Goal: Task Accomplishment & Management: Complete application form

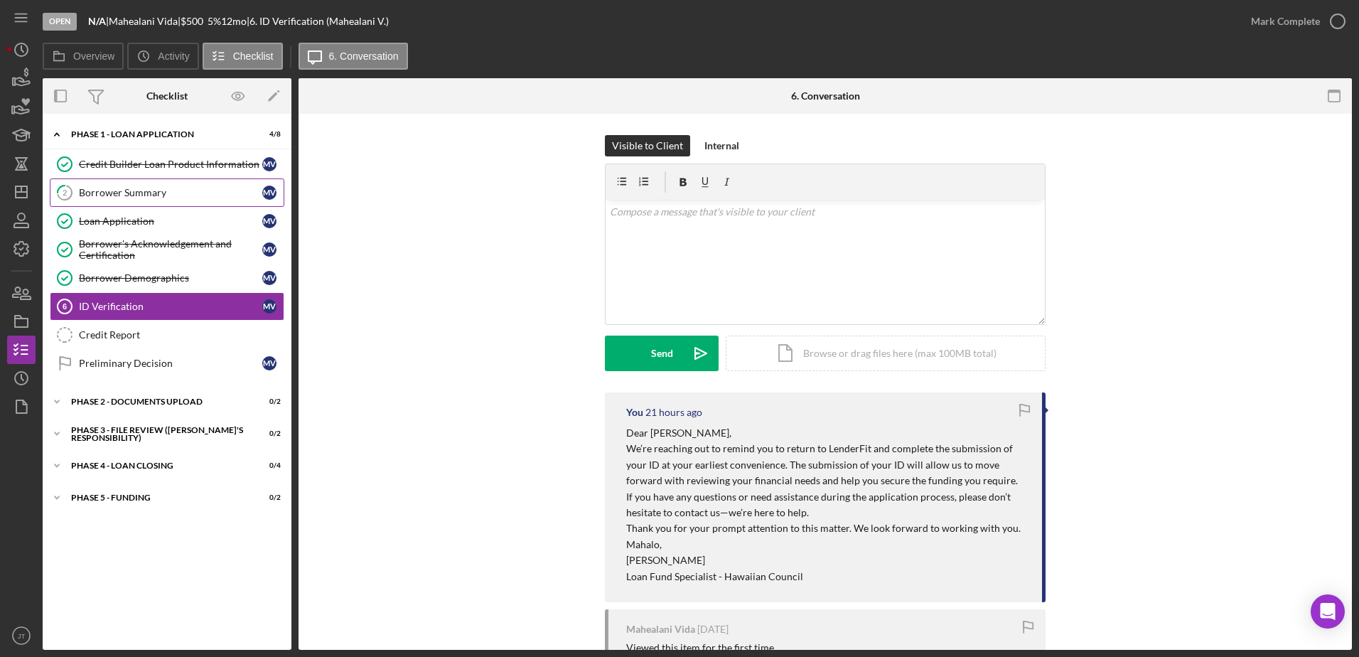
click at [139, 189] on div "Borrower Summary" at bounding box center [170, 192] width 183 height 11
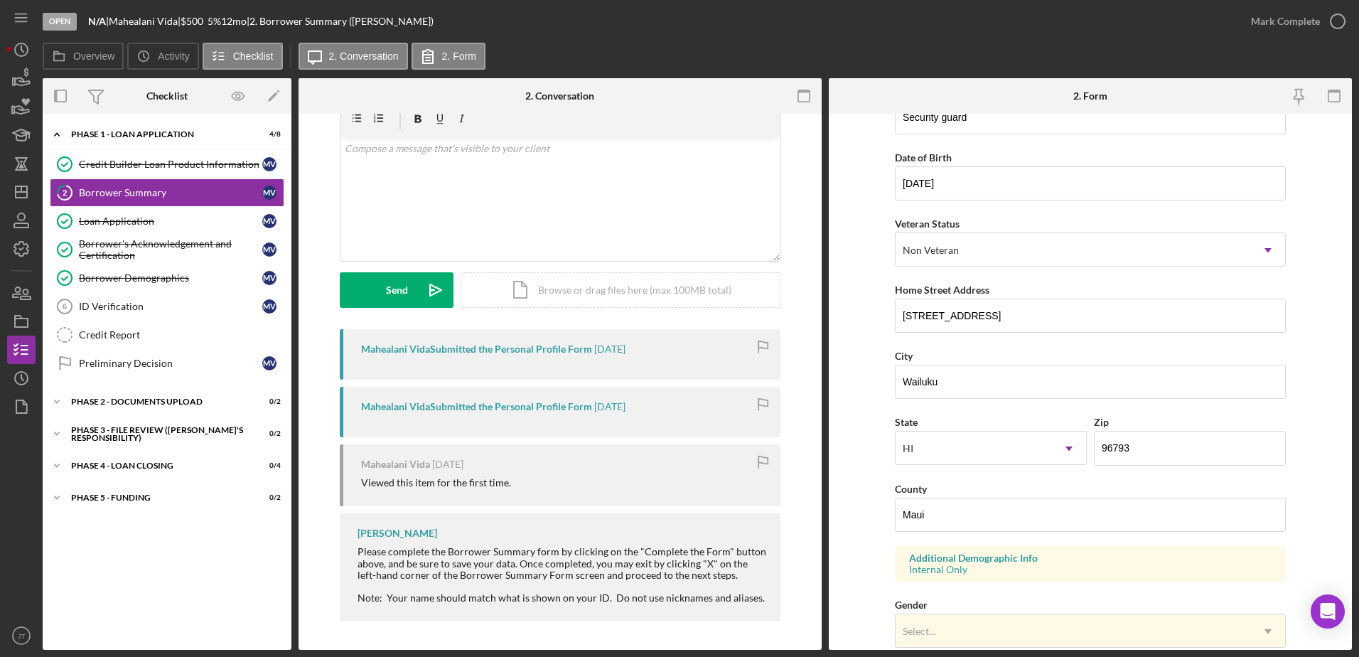
scroll to position [142, 0]
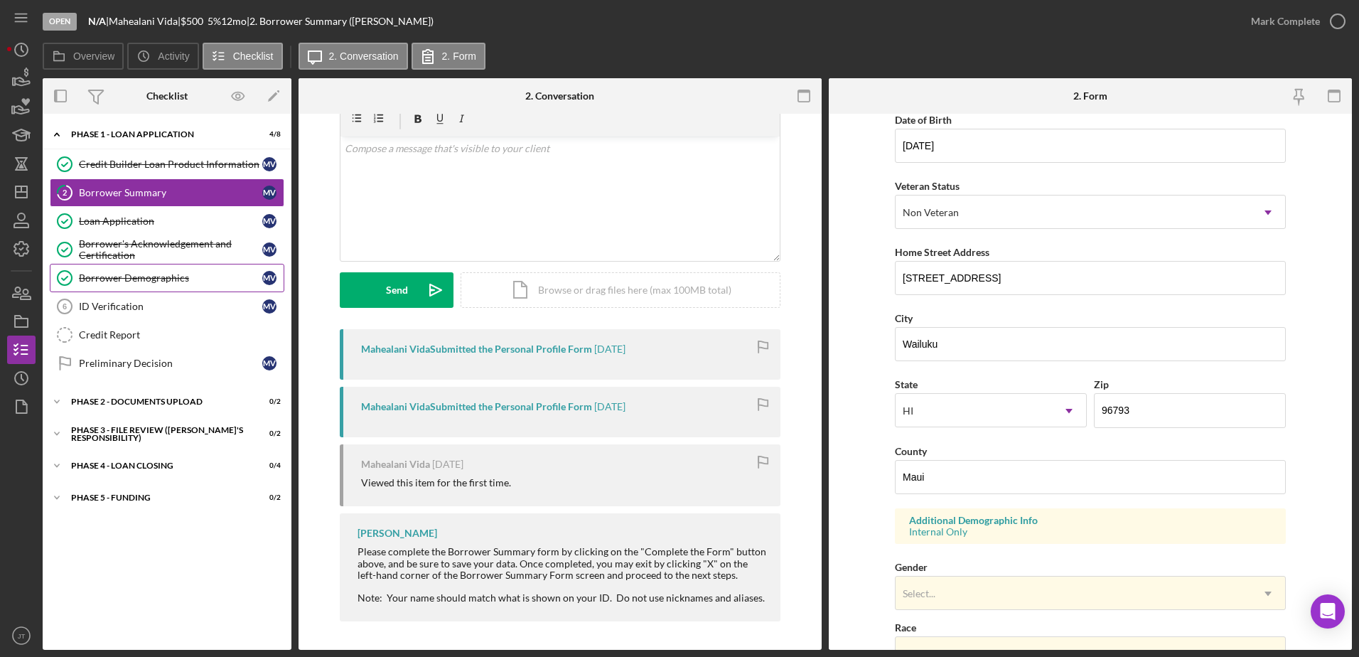
click at [168, 290] on link "Borrower Demographics Borrower Demographics M V" at bounding box center [167, 278] width 235 height 28
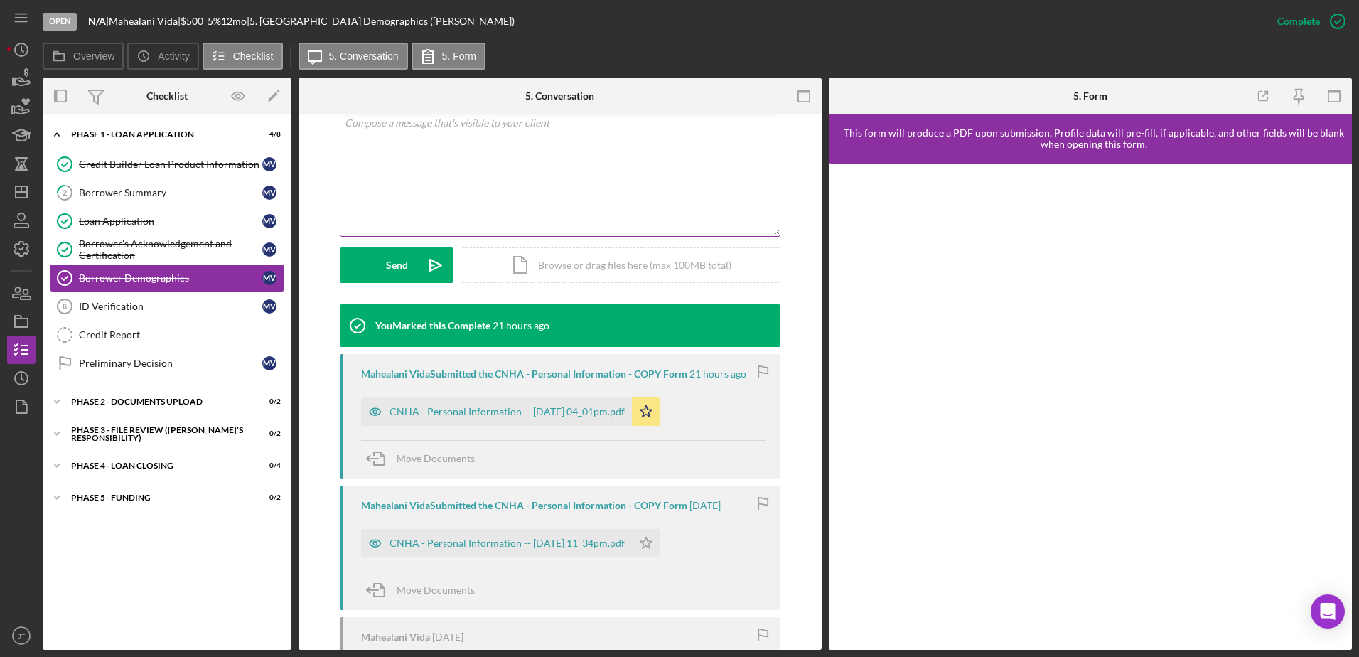
scroll to position [284, 0]
click at [614, 407] on div "CNHA - Personal Information -- [DATE] 04_01pm.pdf" at bounding box center [507, 410] width 235 height 11
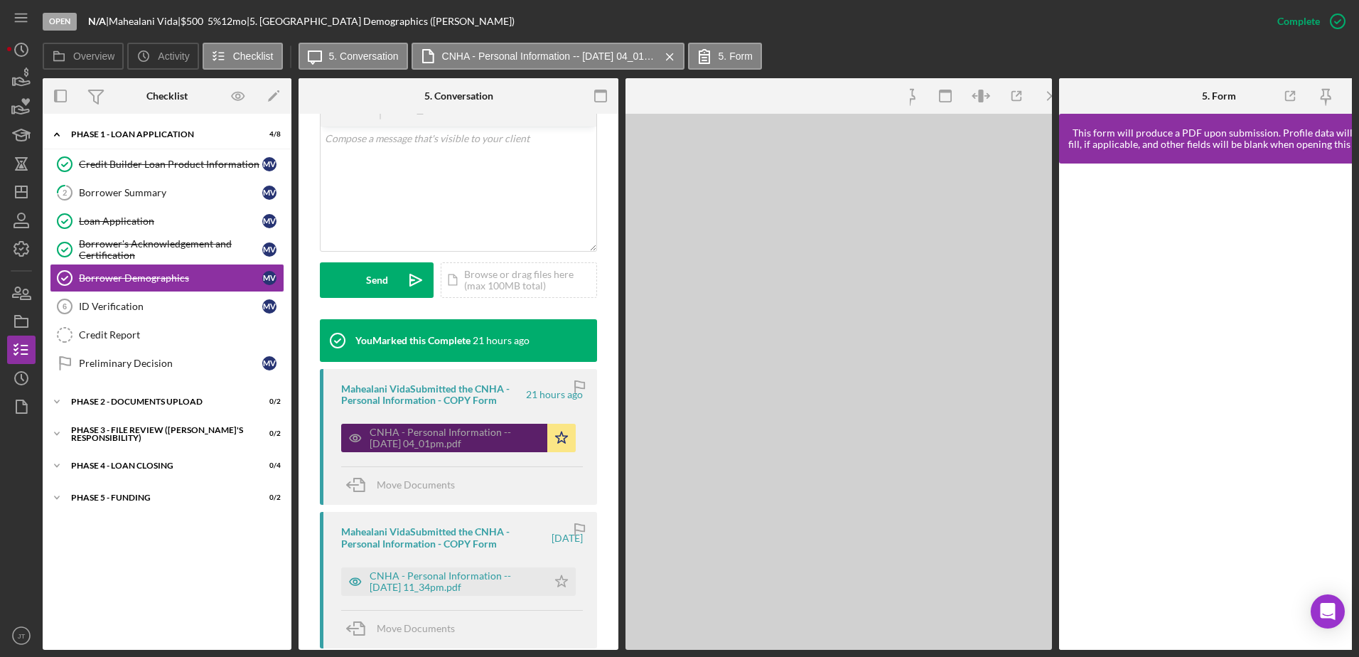
scroll to position [301, 0]
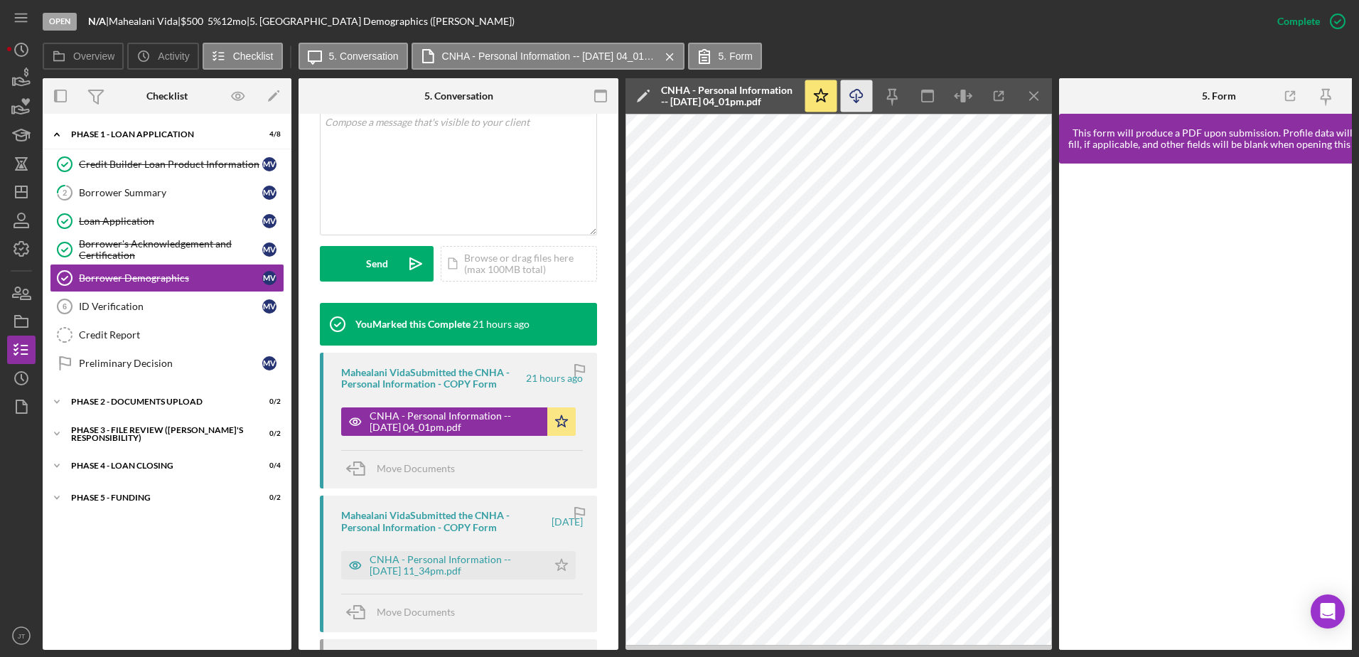
click at [863, 104] on icon "Icon/Download" at bounding box center [857, 96] width 32 height 32
click at [1027, 100] on icon "Icon/Menu Close" at bounding box center [1035, 96] width 32 height 32
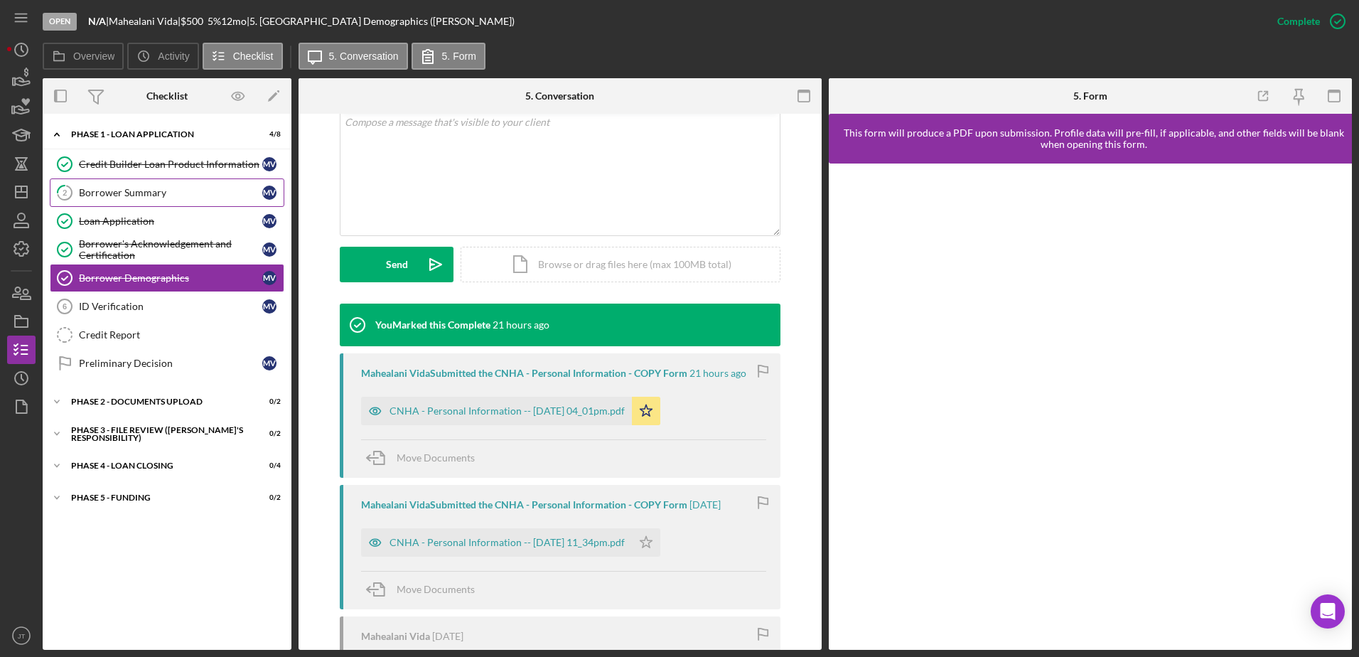
click at [129, 203] on link "2 Borrower Summary M V" at bounding box center [167, 192] width 235 height 28
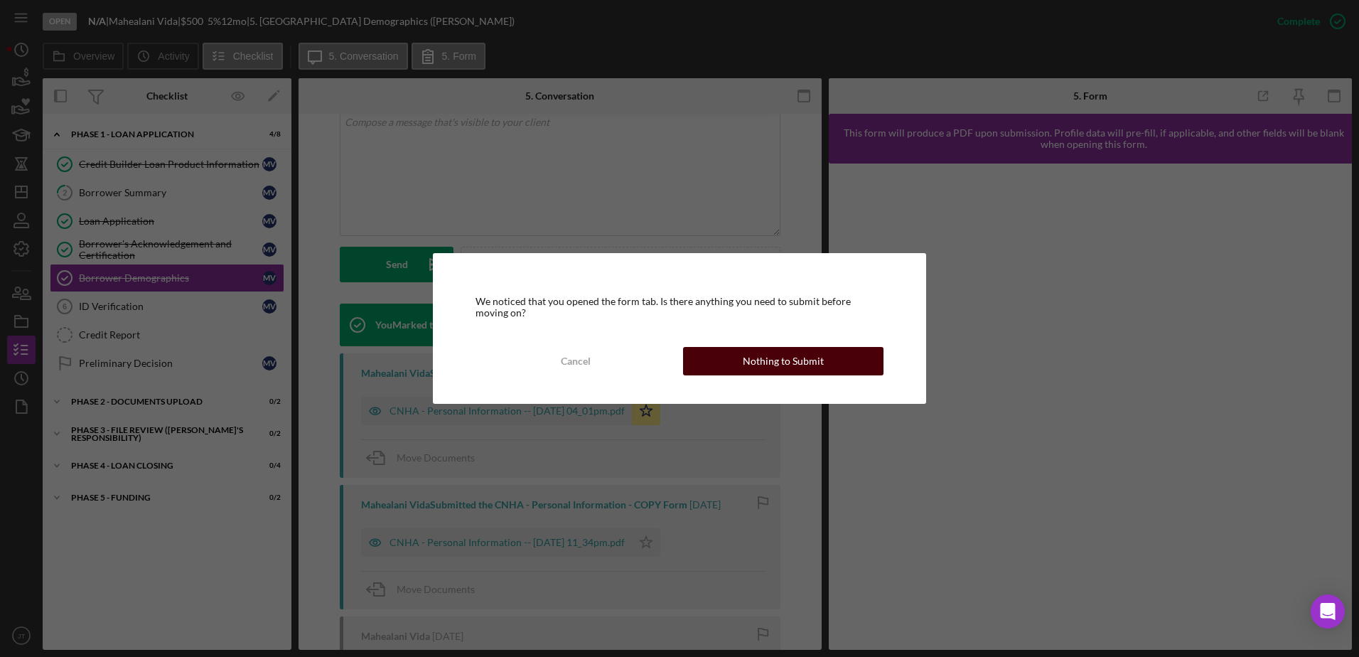
click at [714, 369] on button "Nothing to Submit" at bounding box center [783, 361] width 200 height 28
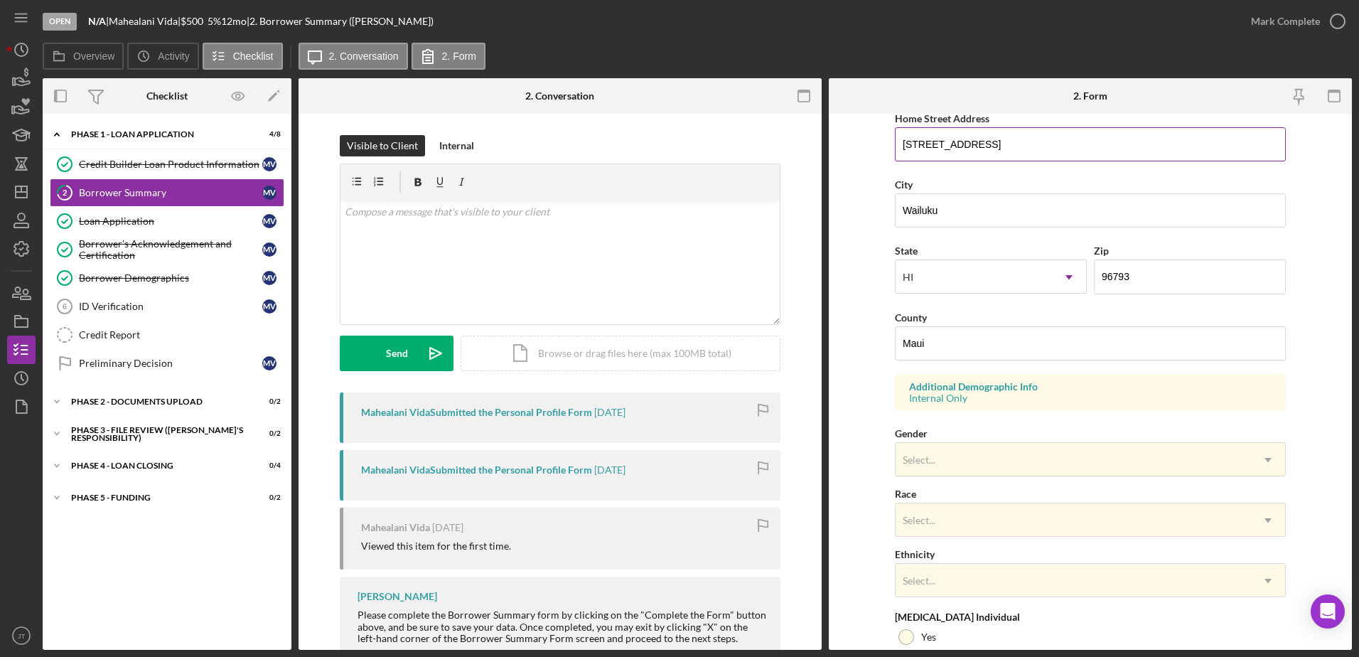
scroll to position [355, 0]
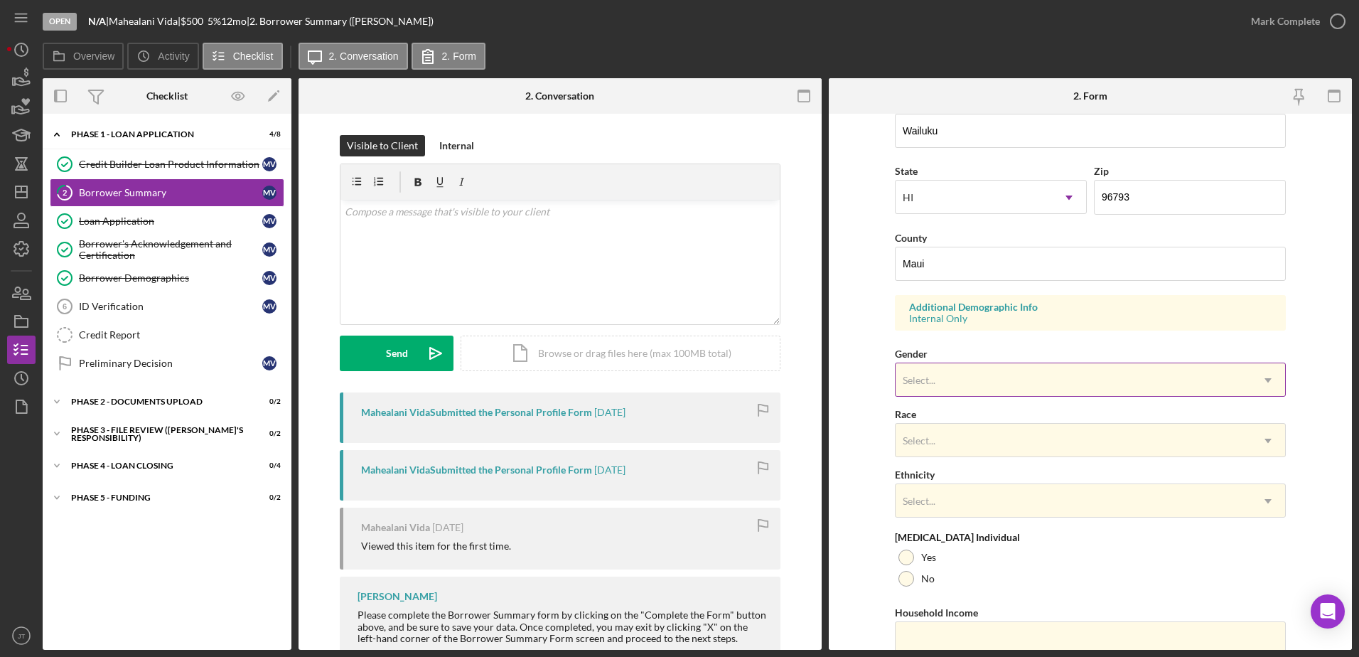
click at [1027, 385] on div "Select..." at bounding box center [1073, 380] width 355 height 33
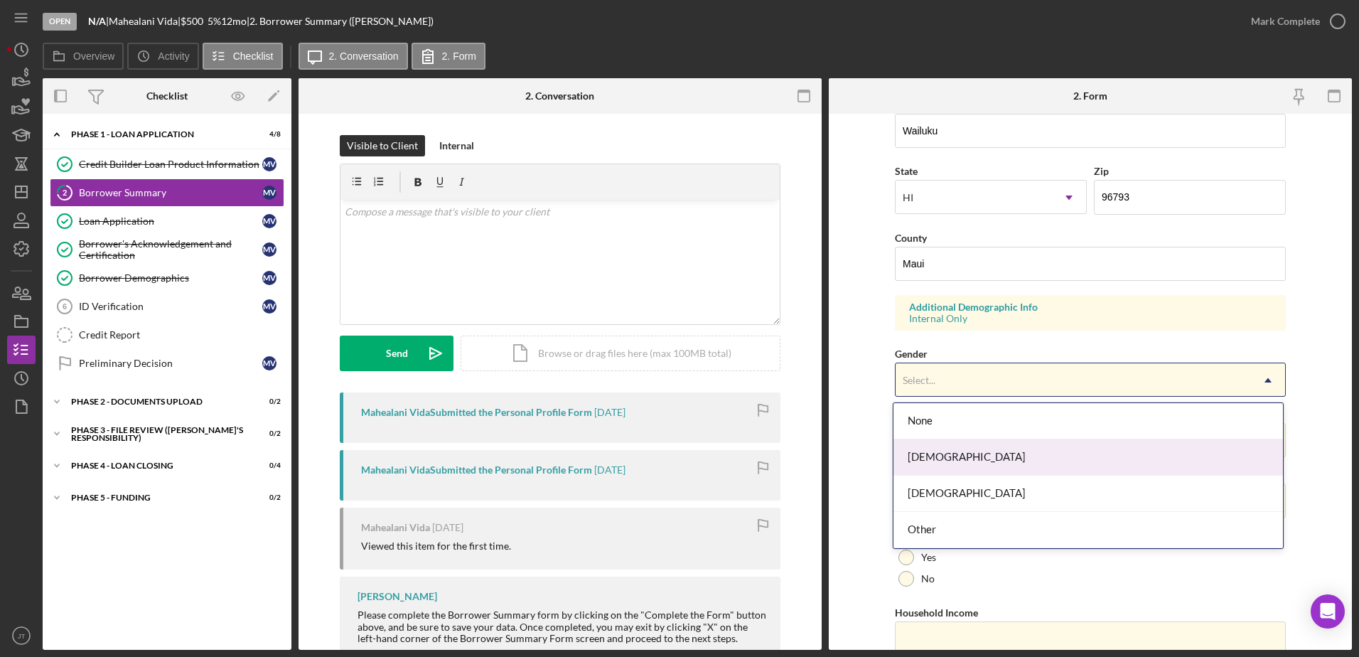
click at [975, 458] on div "[DEMOGRAPHIC_DATA]" at bounding box center [1089, 457] width 390 height 36
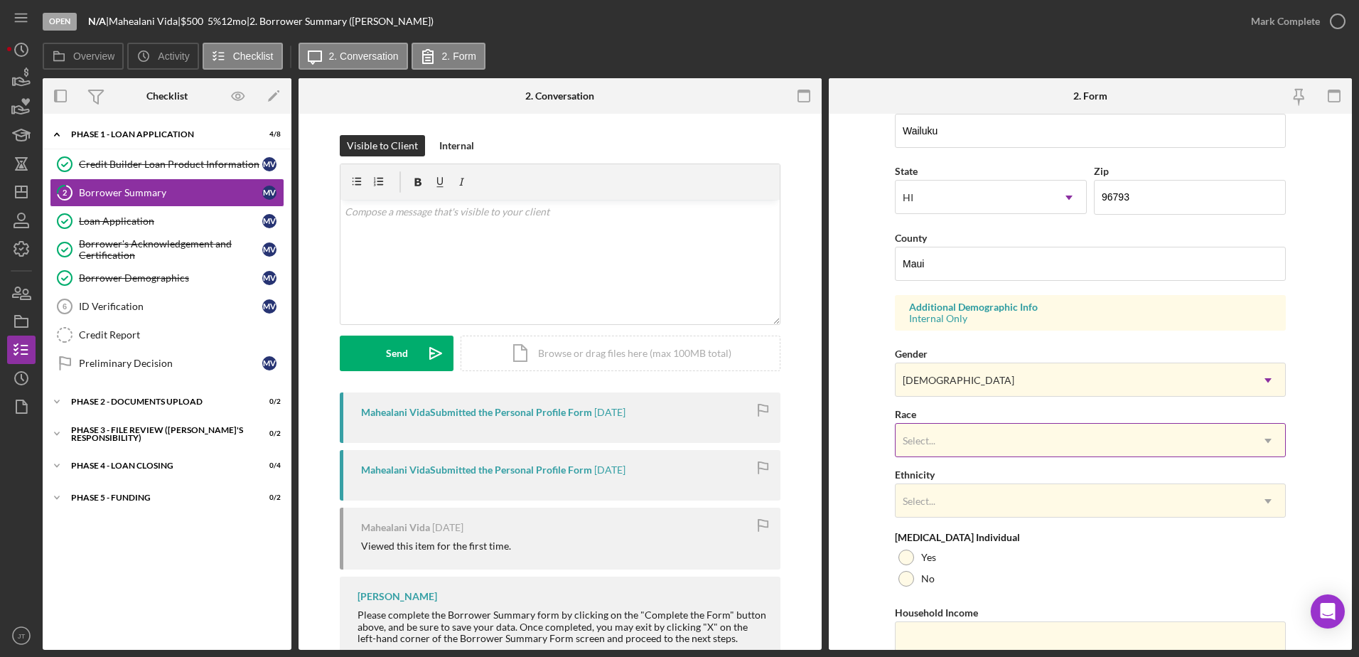
click at [977, 439] on div "Select..." at bounding box center [1073, 440] width 355 height 33
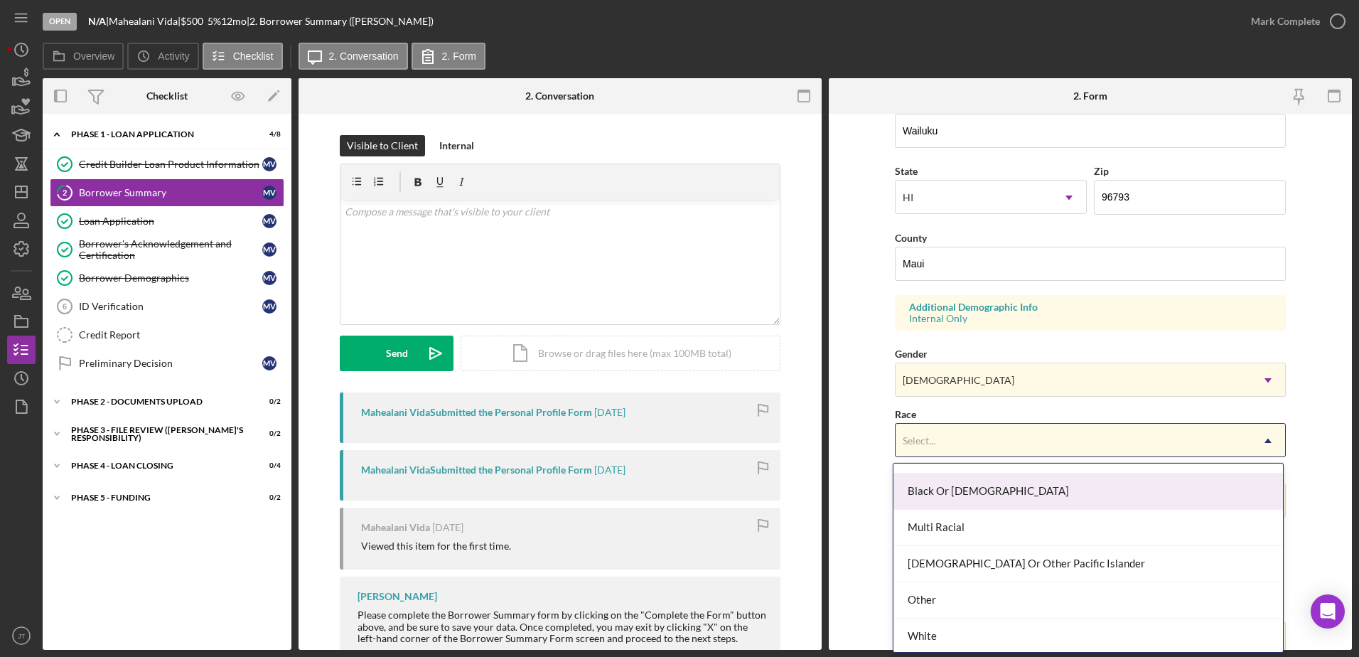
scroll to position [102, 0]
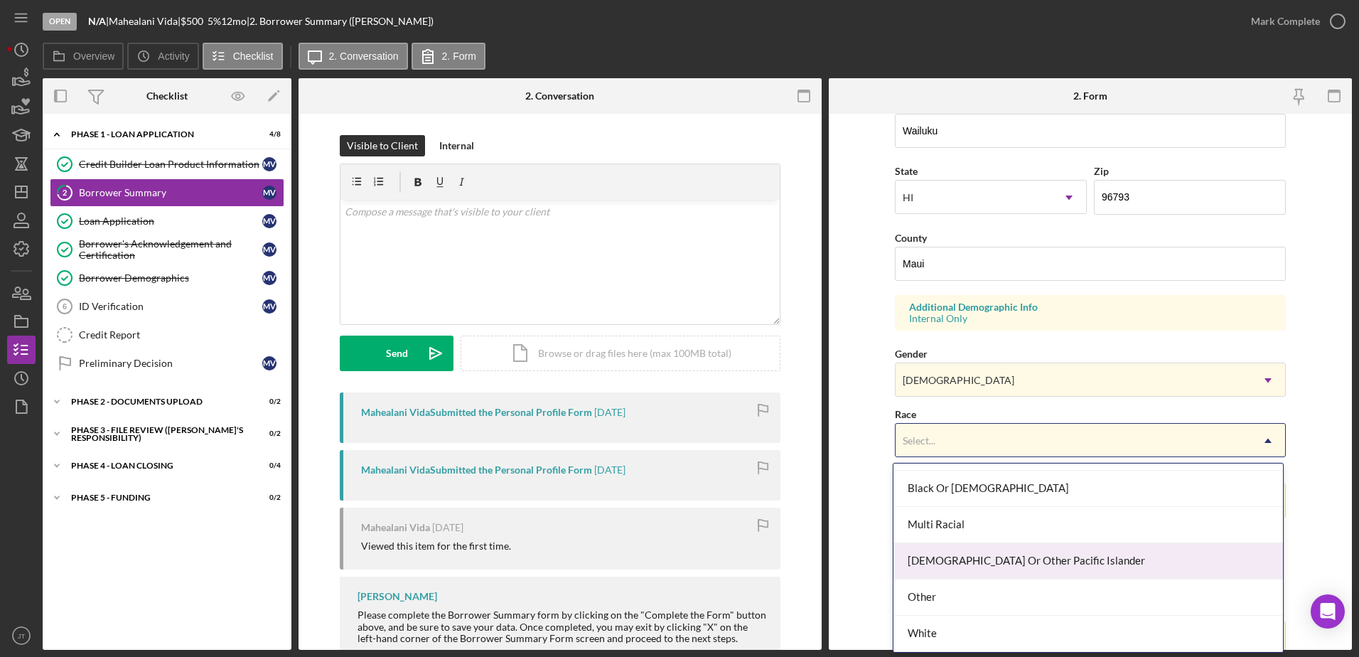
click at [1046, 567] on div "[DEMOGRAPHIC_DATA] Or Other Pacific Islander" at bounding box center [1089, 561] width 390 height 36
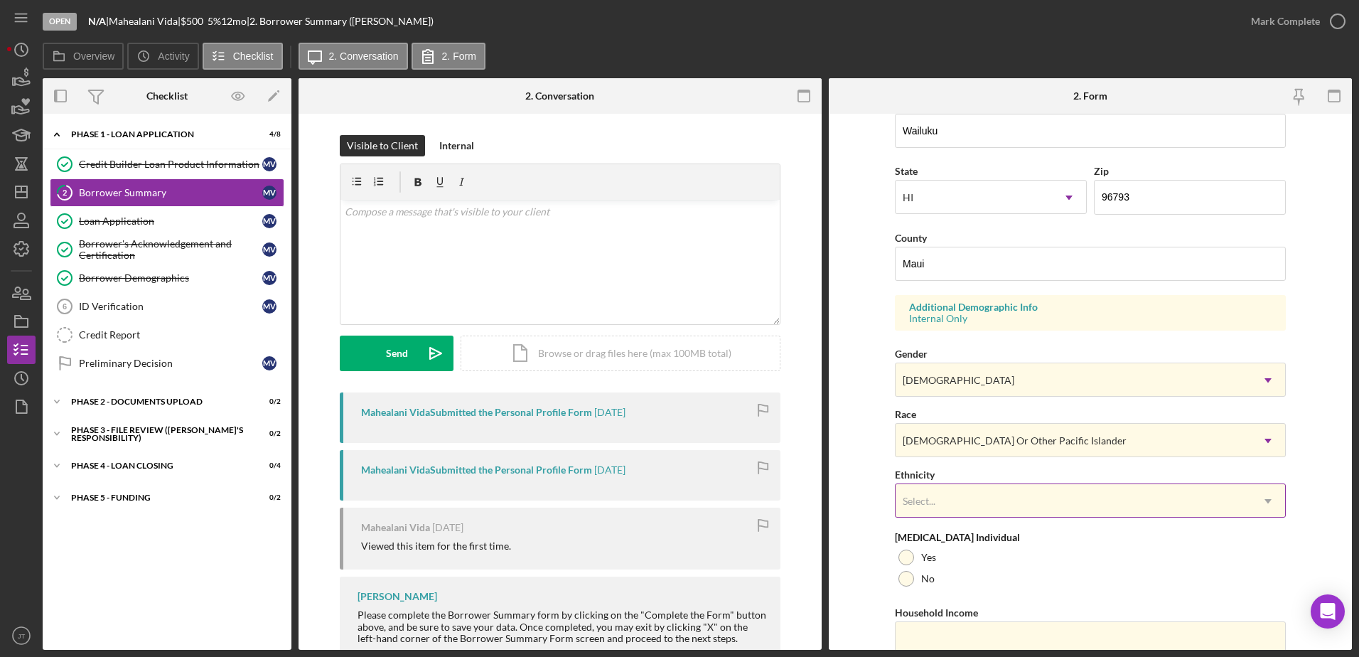
click at [1049, 510] on div "Select..." at bounding box center [1073, 501] width 355 height 33
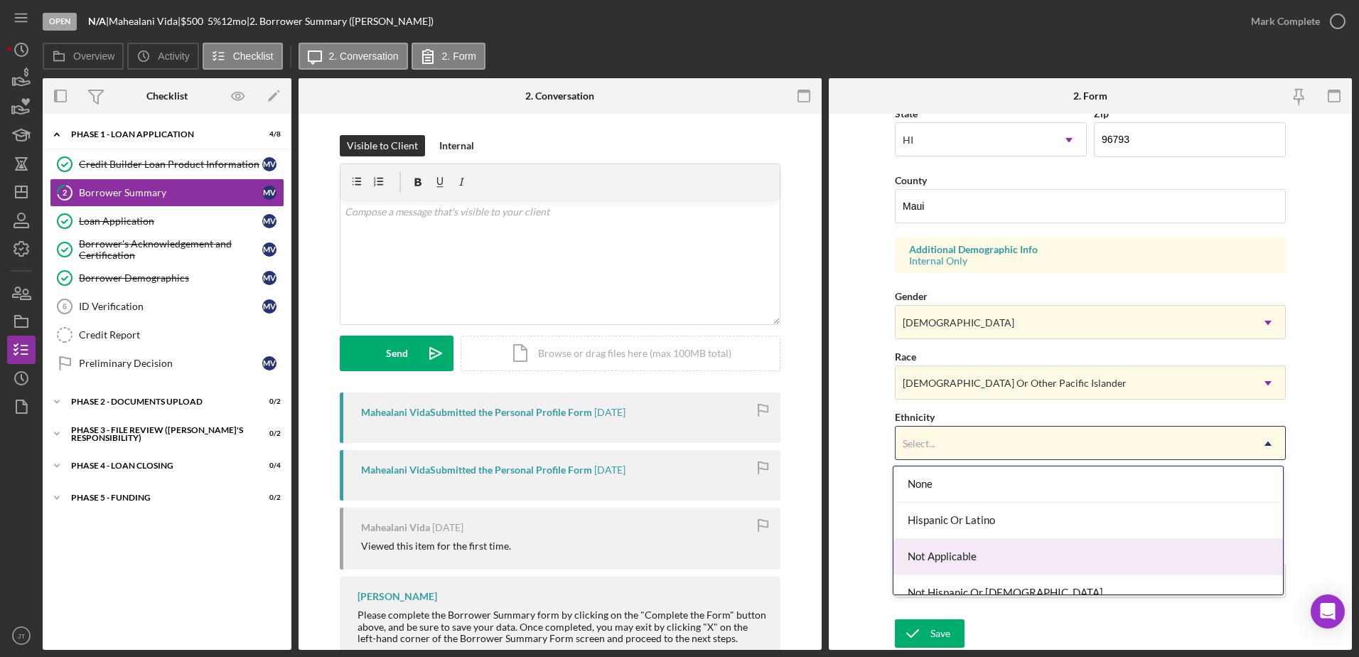
scroll to position [53, 0]
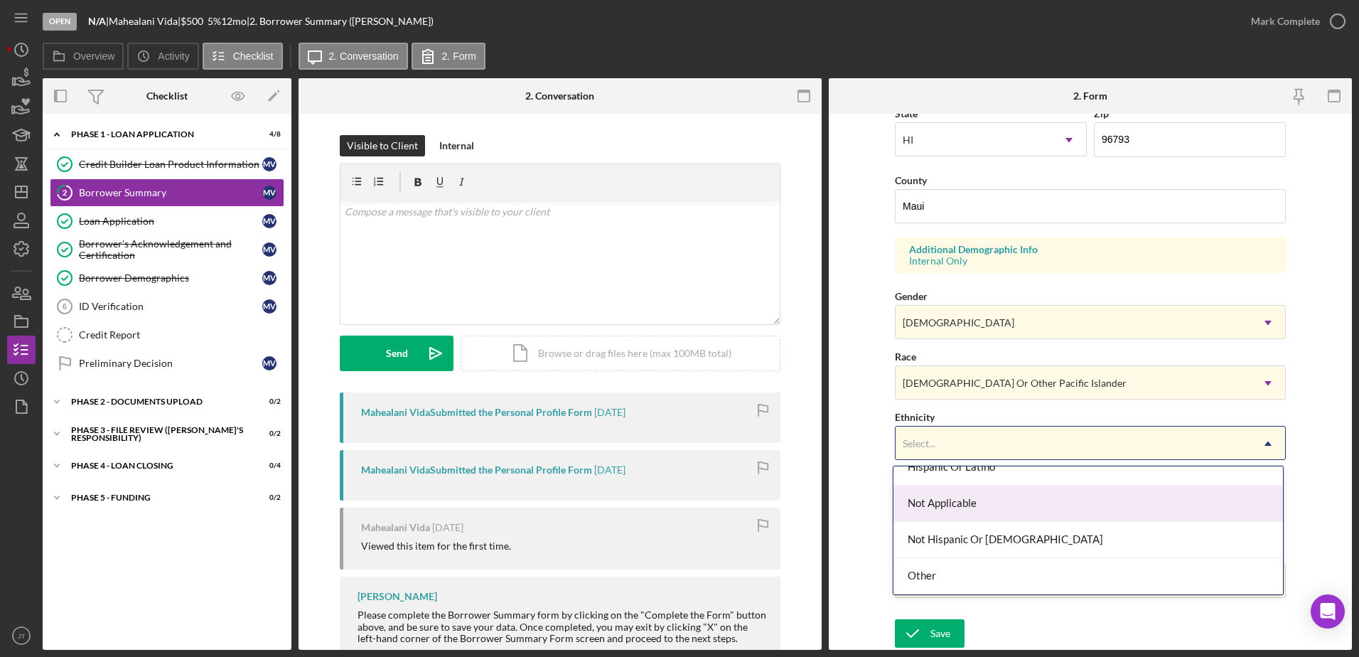
click at [1197, 514] on div "Not Applicable" at bounding box center [1089, 504] width 390 height 36
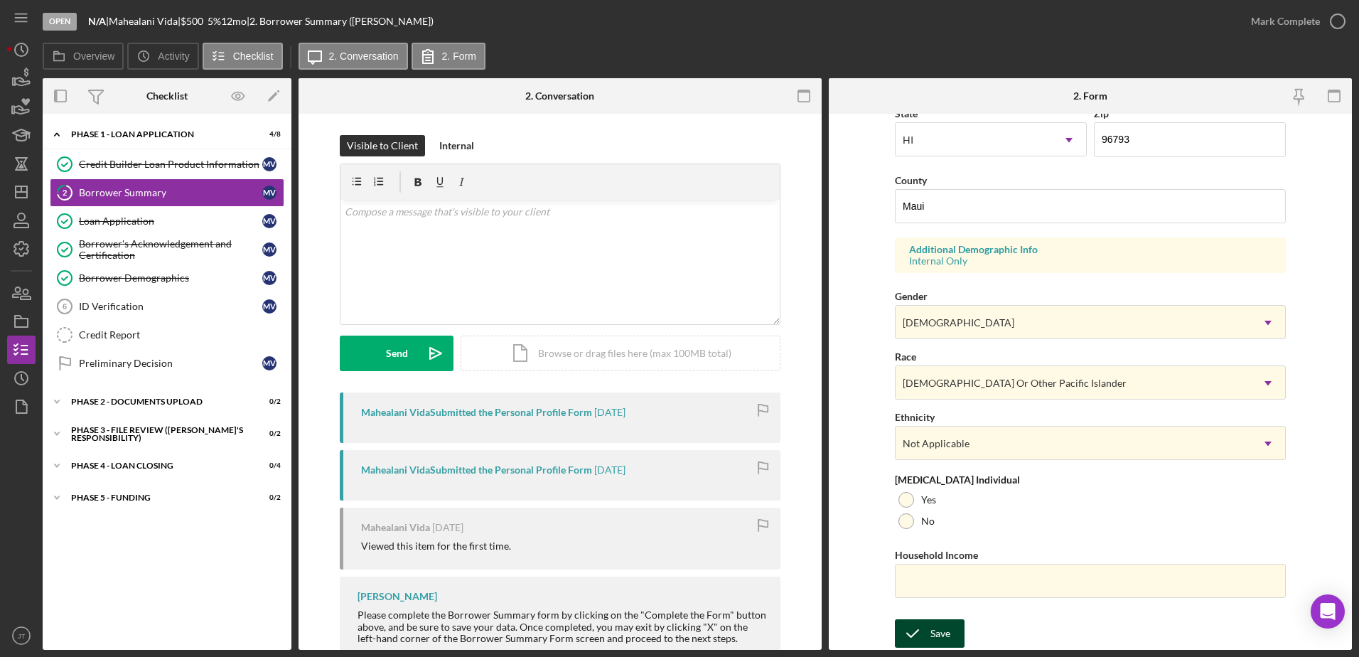
click at [944, 633] on div "Save" at bounding box center [941, 633] width 20 height 28
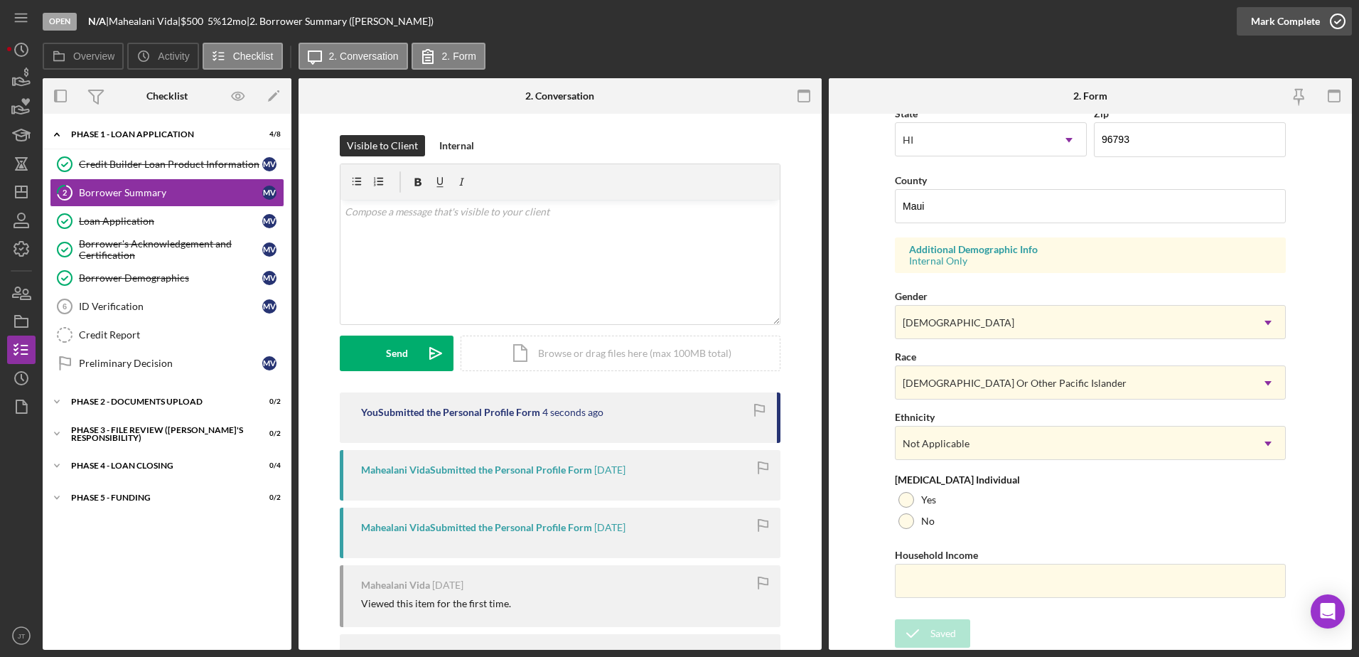
click at [1345, 21] on icon "button" at bounding box center [1338, 22] width 36 height 36
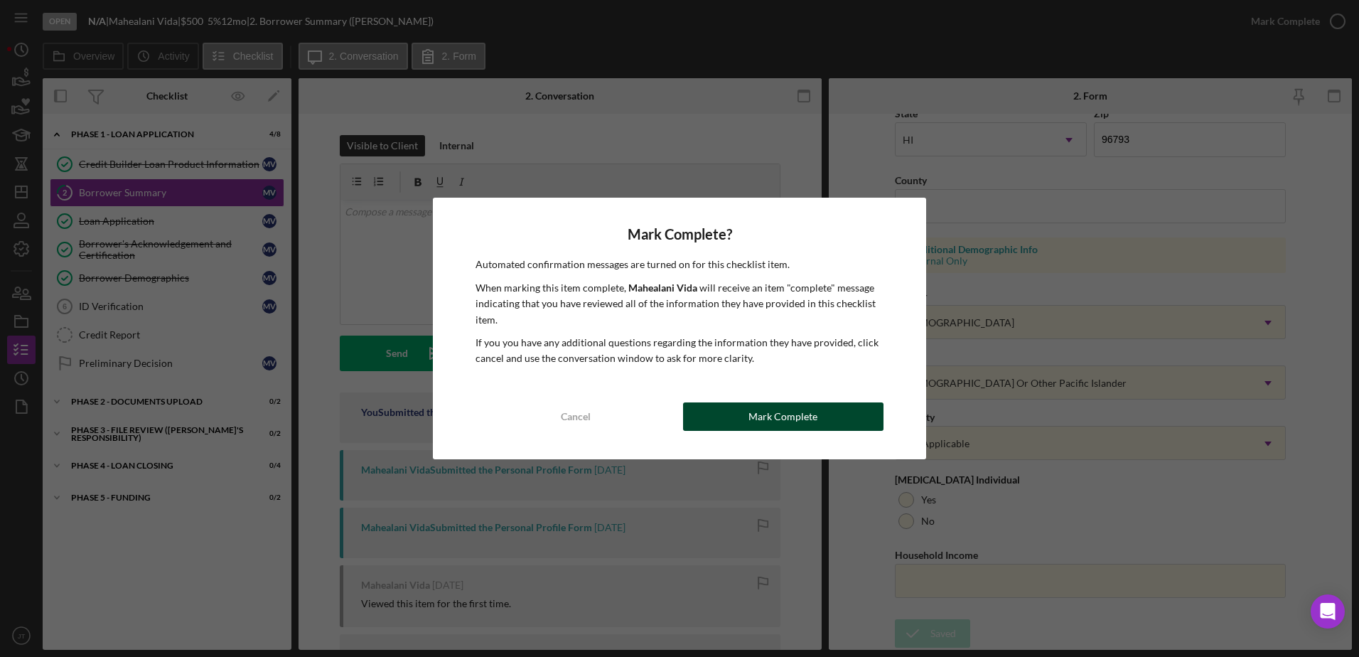
click at [769, 424] on div "Mark Complete" at bounding box center [783, 416] width 69 height 28
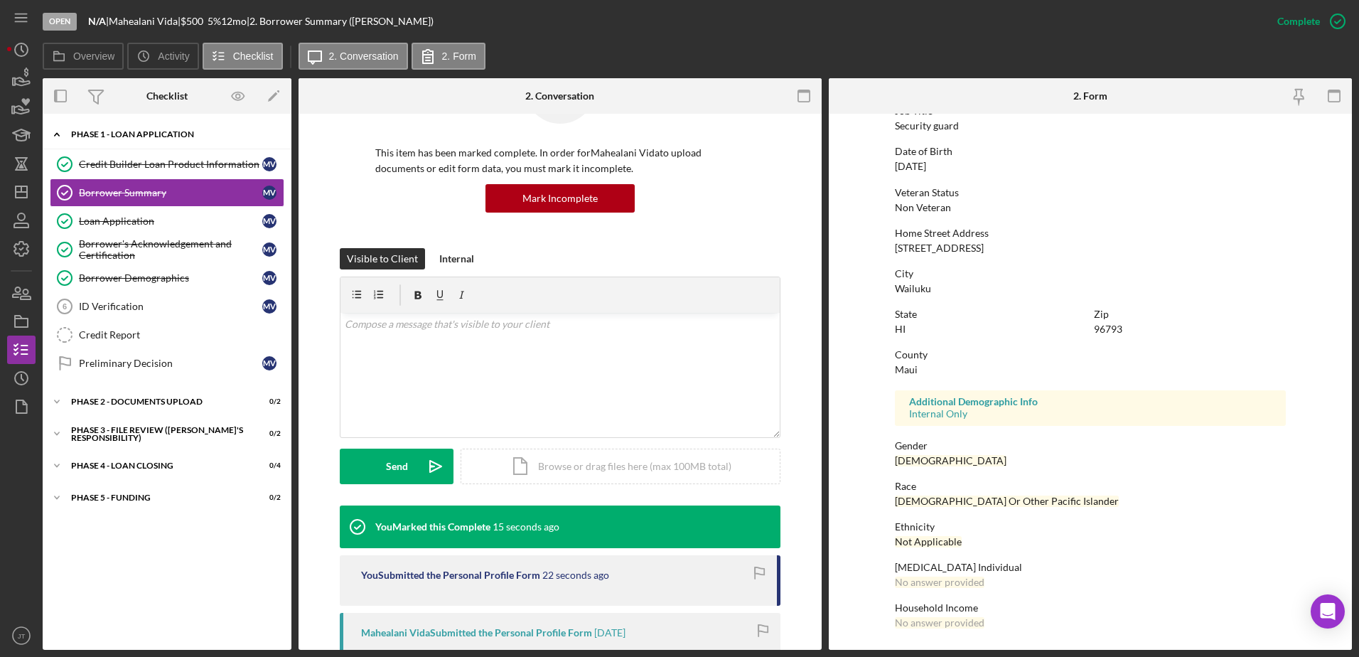
scroll to position [82, 0]
